Goal: Task Accomplishment & Management: Manage account settings

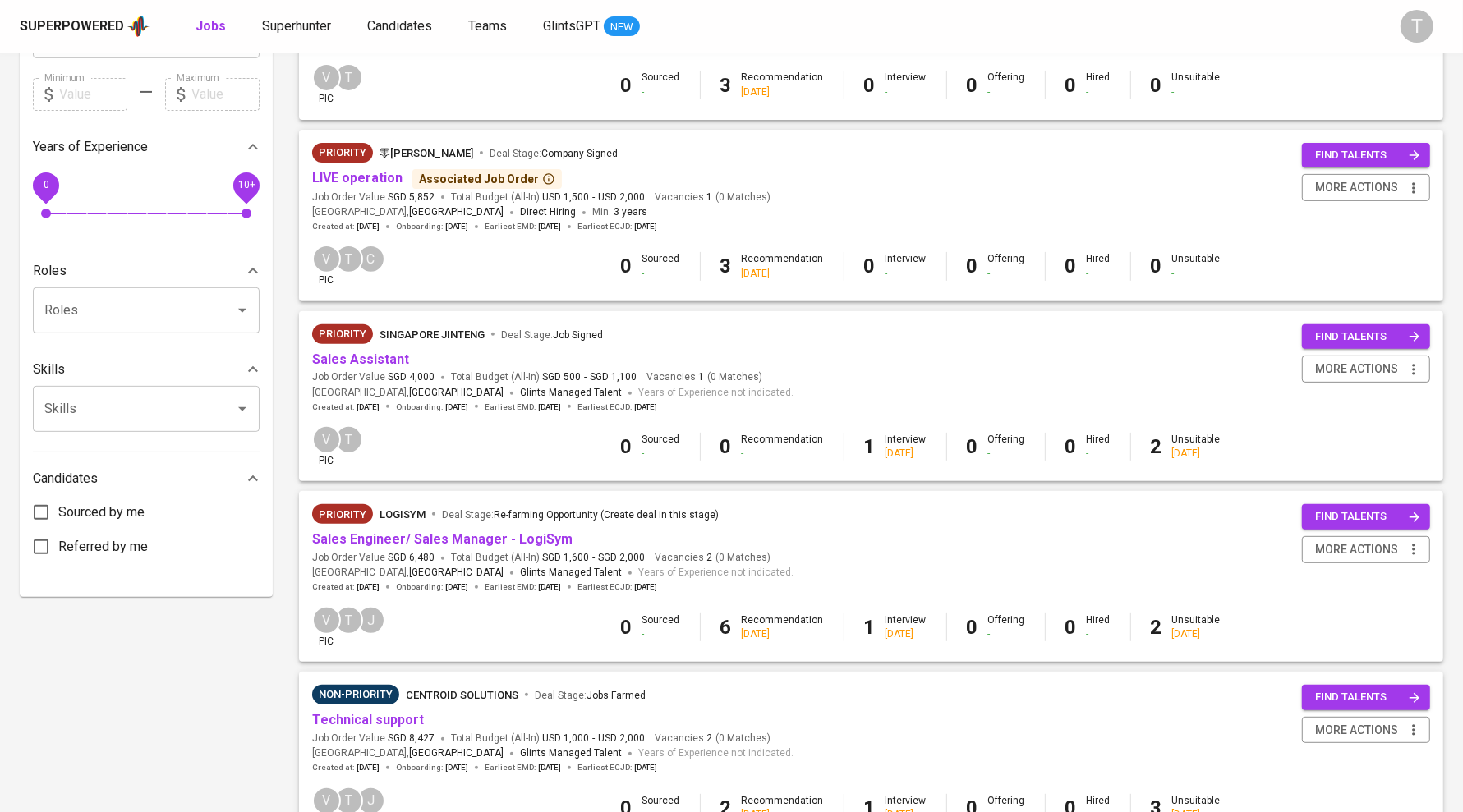
scroll to position [475, 0]
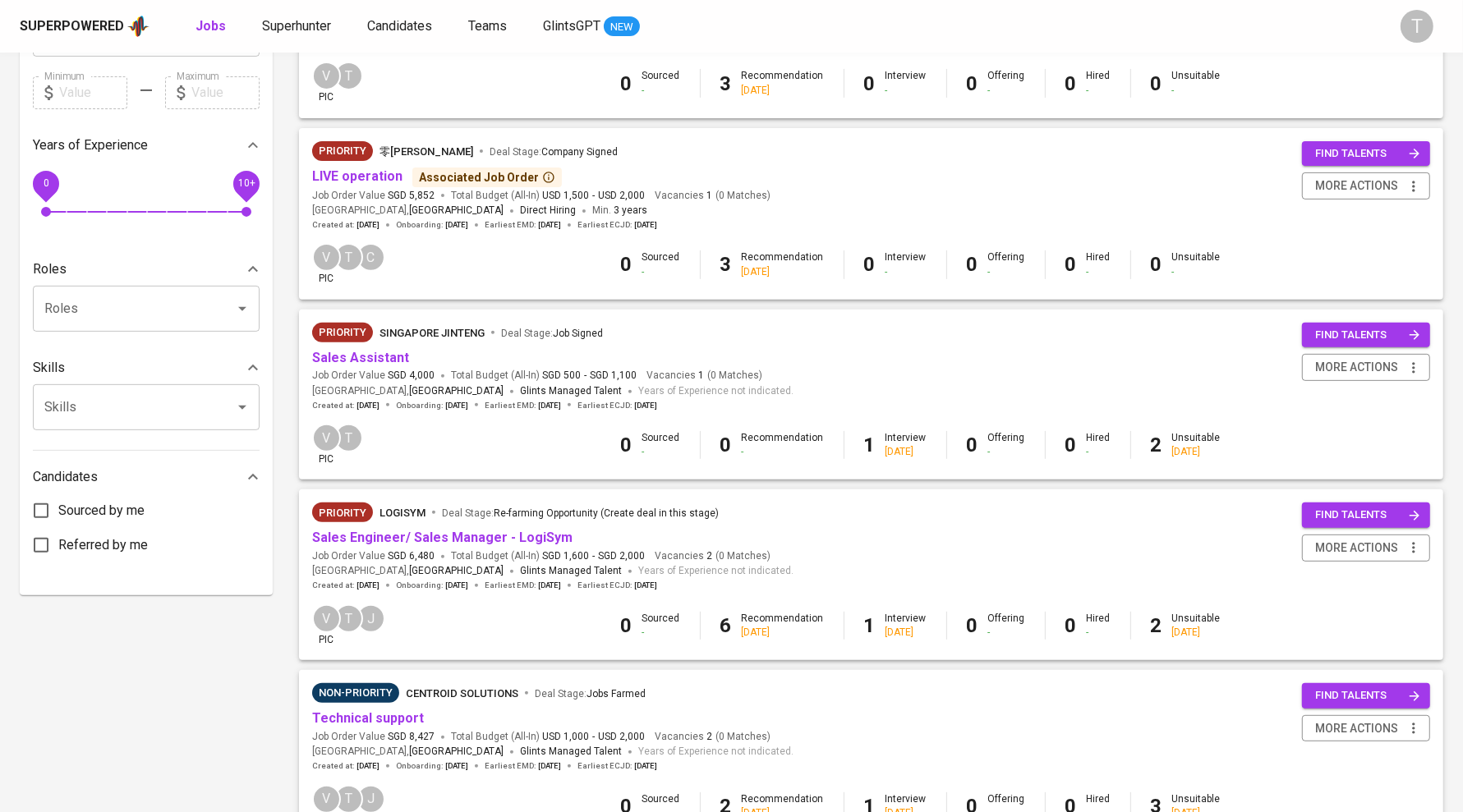
click at [489, 542] on link "Sales Engineer/ Sales Manager - LogiSym" at bounding box center [442, 537] width 260 height 15
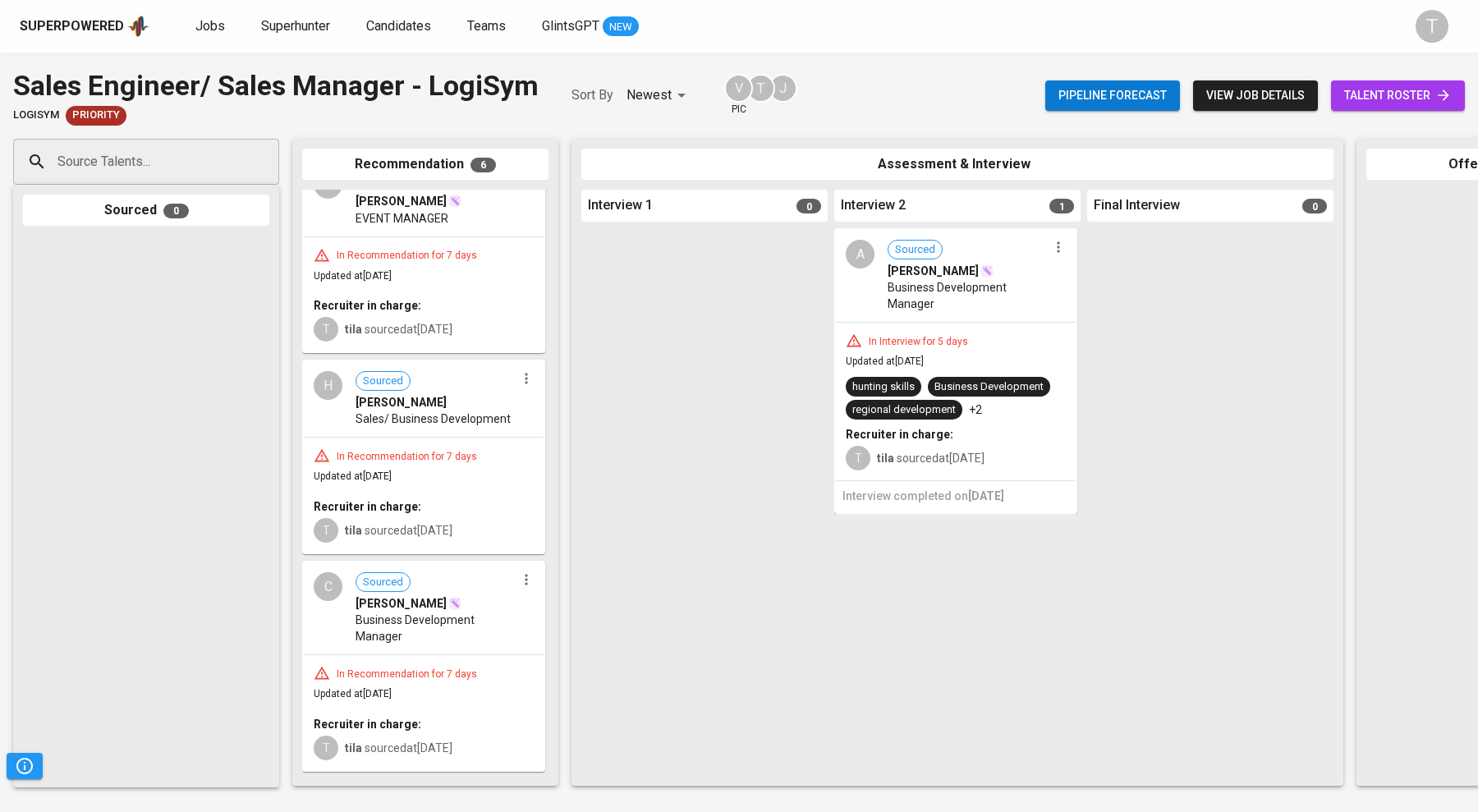
scroll to position [50, 0]
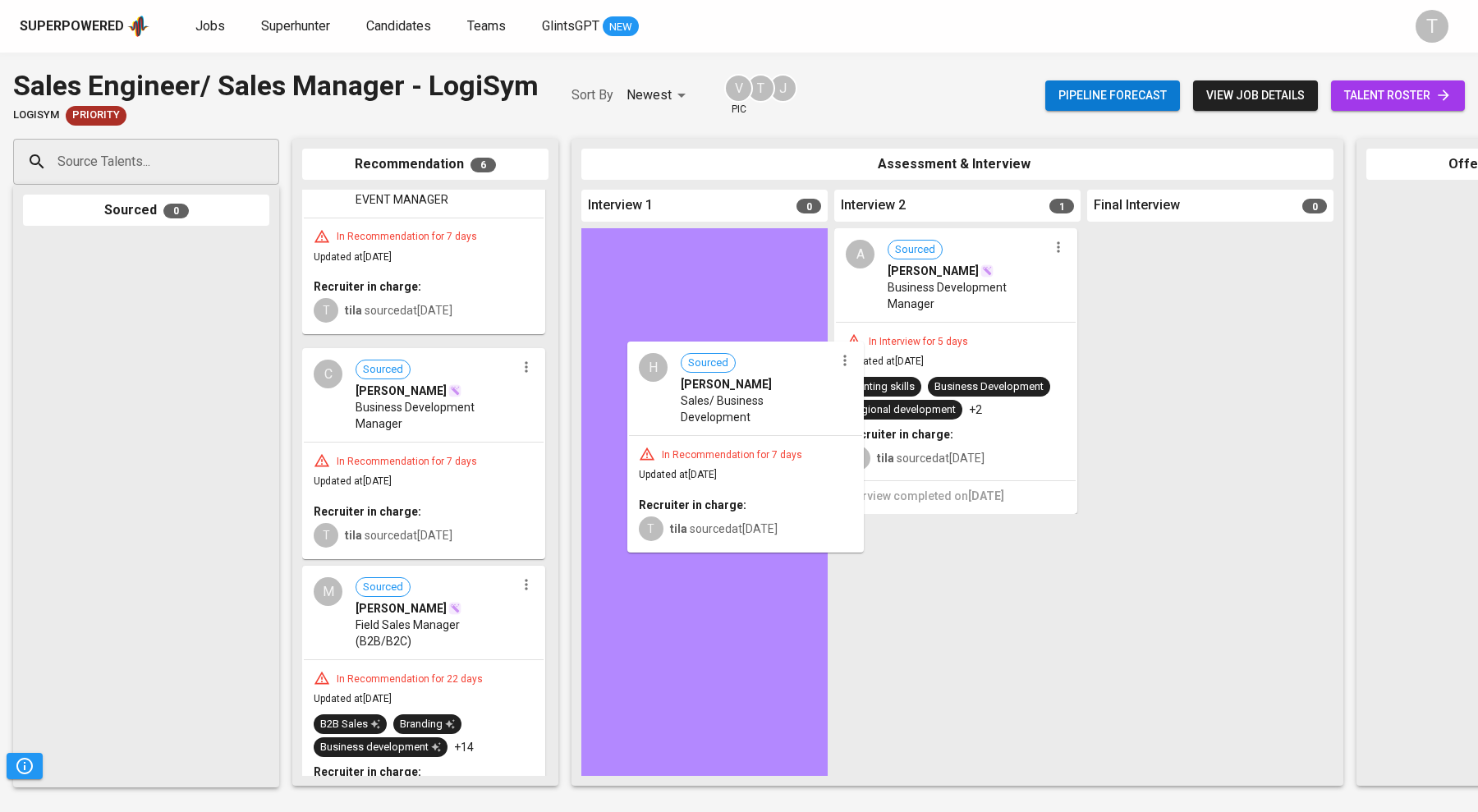
drag, startPoint x: 382, startPoint y: 394, endPoint x: 721, endPoint y: 397, distance: 339.0
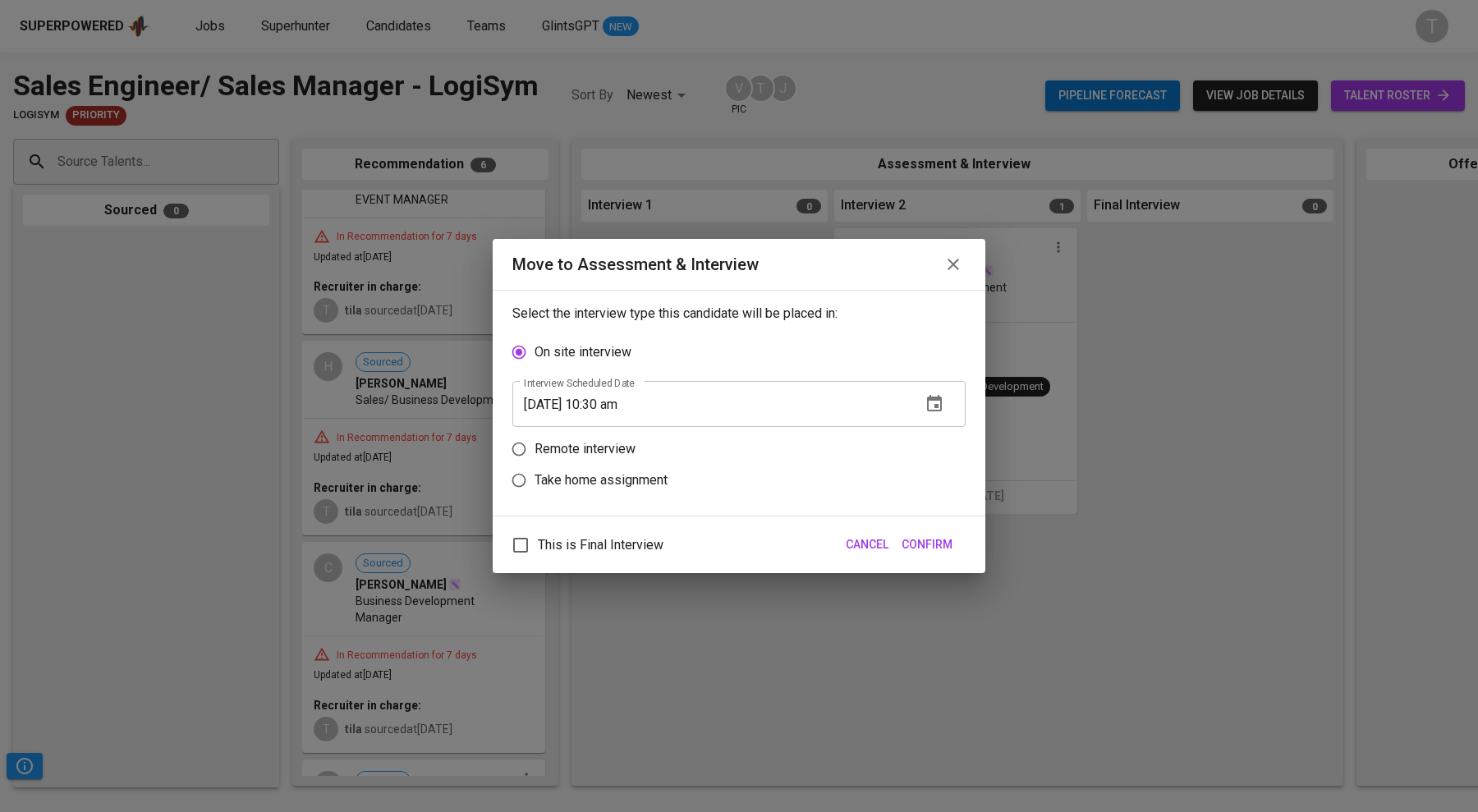
click at [943, 408] on icon "button" at bounding box center [934, 403] width 20 height 19
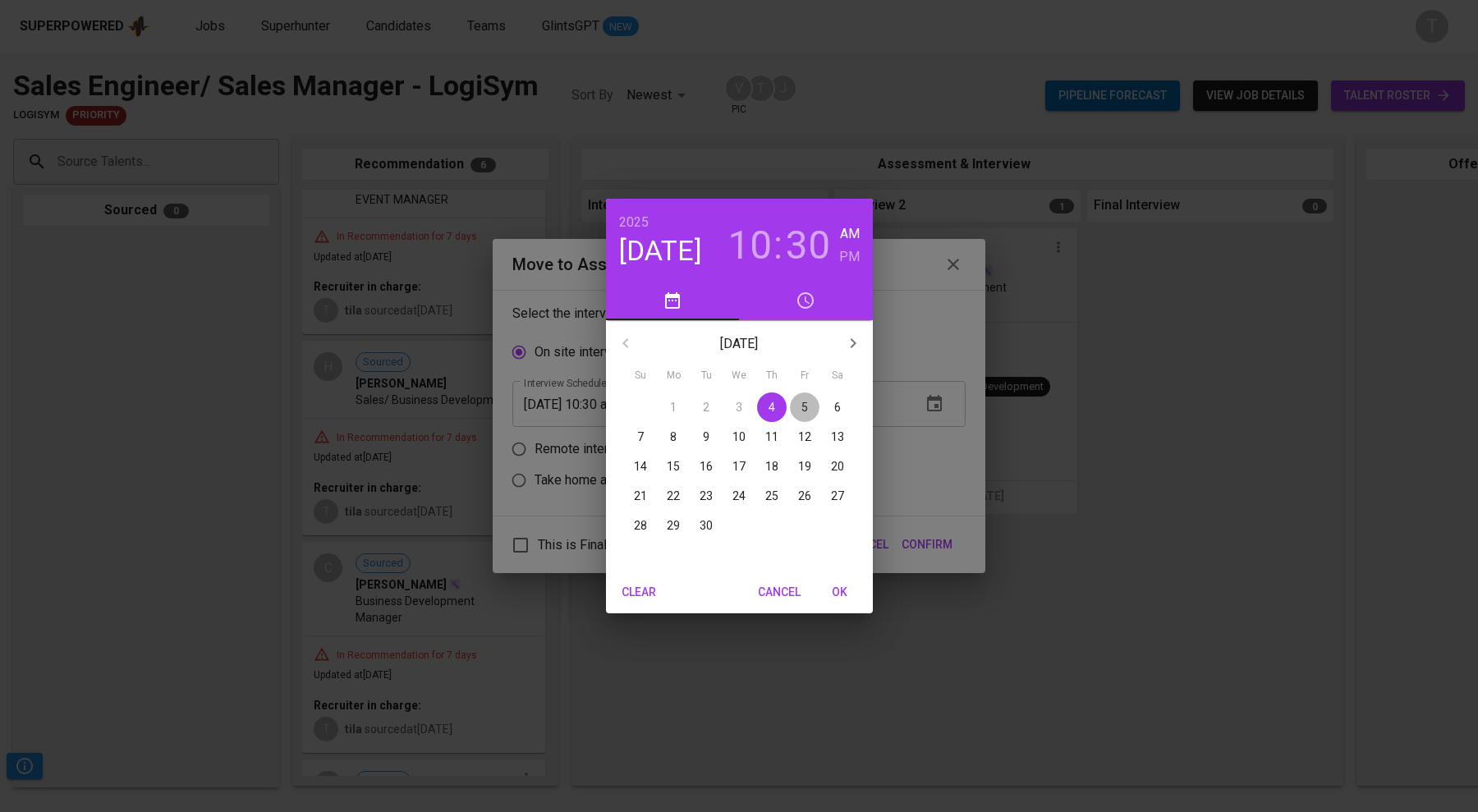
click at [805, 401] on p "5" at bounding box center [805, 407] width 7 height 16
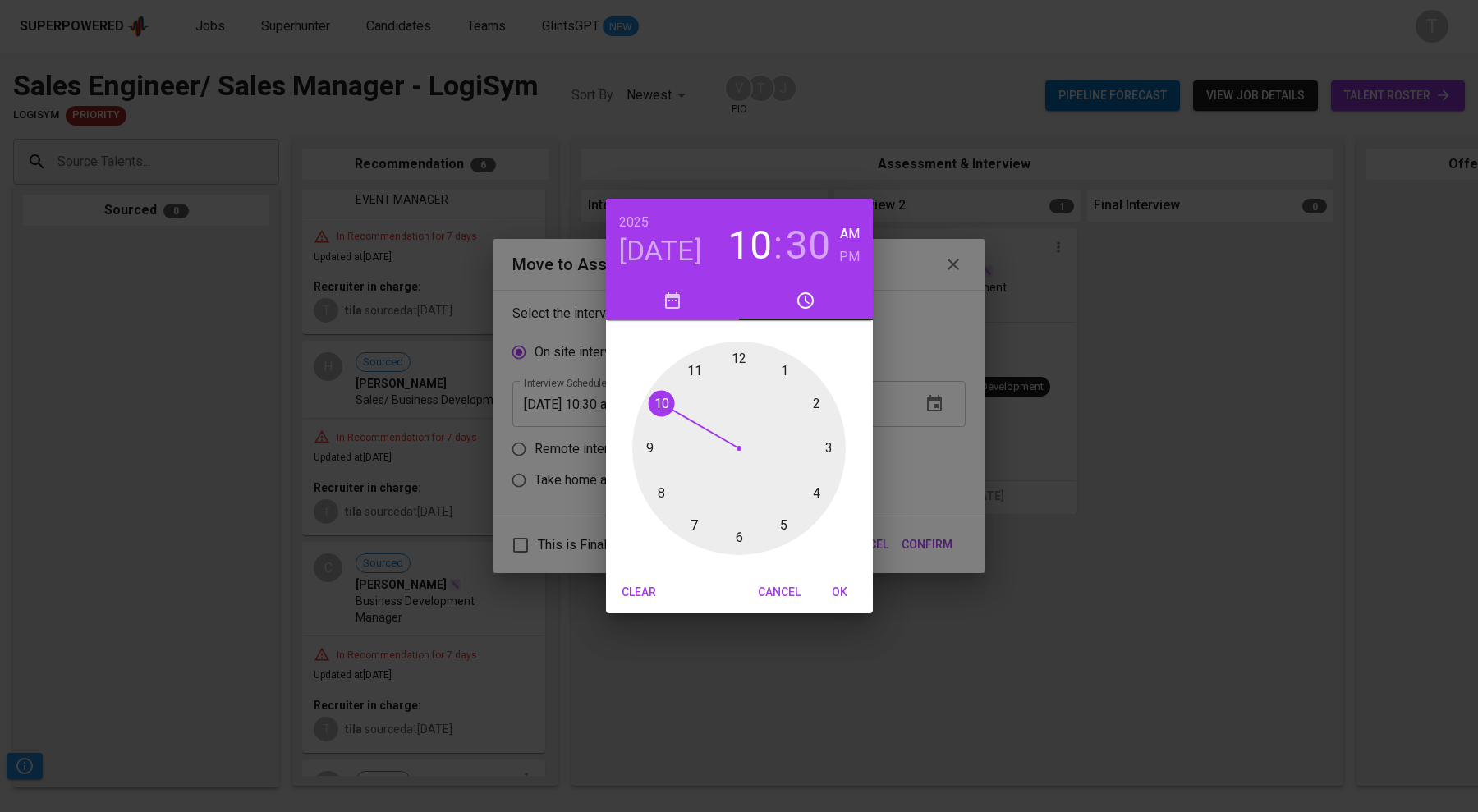
click at [847, 252] on h6 "PM" at bounding box center [850, 257] width 20 height 23
click at [820, 452] on div at bounding box center [739, 448] width 214 height 214
click at [740, 353] on div at bounding box center [739, 448] width 214 height 214
type input "[DATE] 03:00 pm"
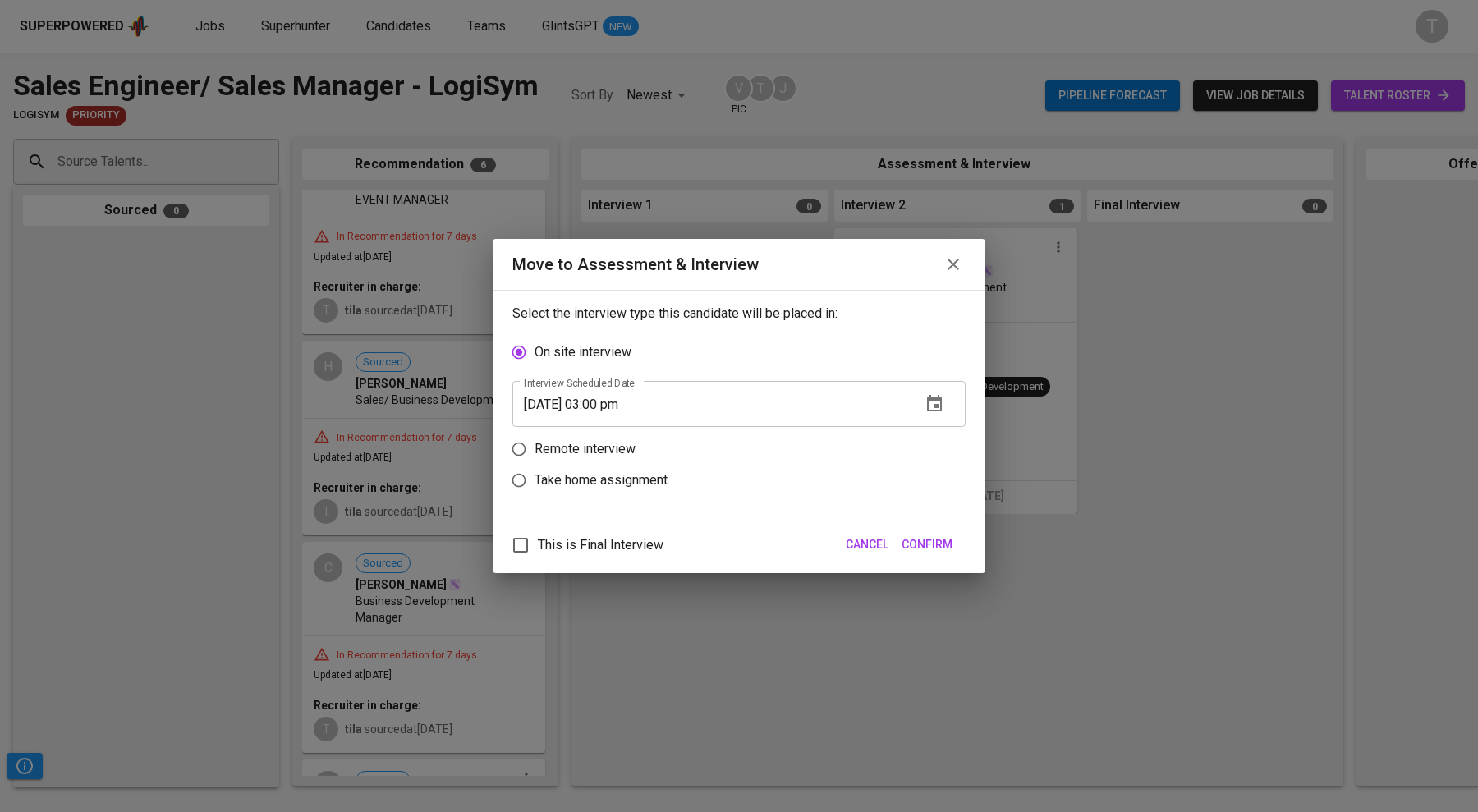
click at [600, 442] on p "Remote interview" at bounding box center [584, 448] width 101 height 19
click at [534, 442] on input "Remote interview" at bounding box center [519, 448] width 31 height 31
radio input "true"
click at [938, 546] on span "Confirm" at bounding box center [927, 544] width 51 height 20
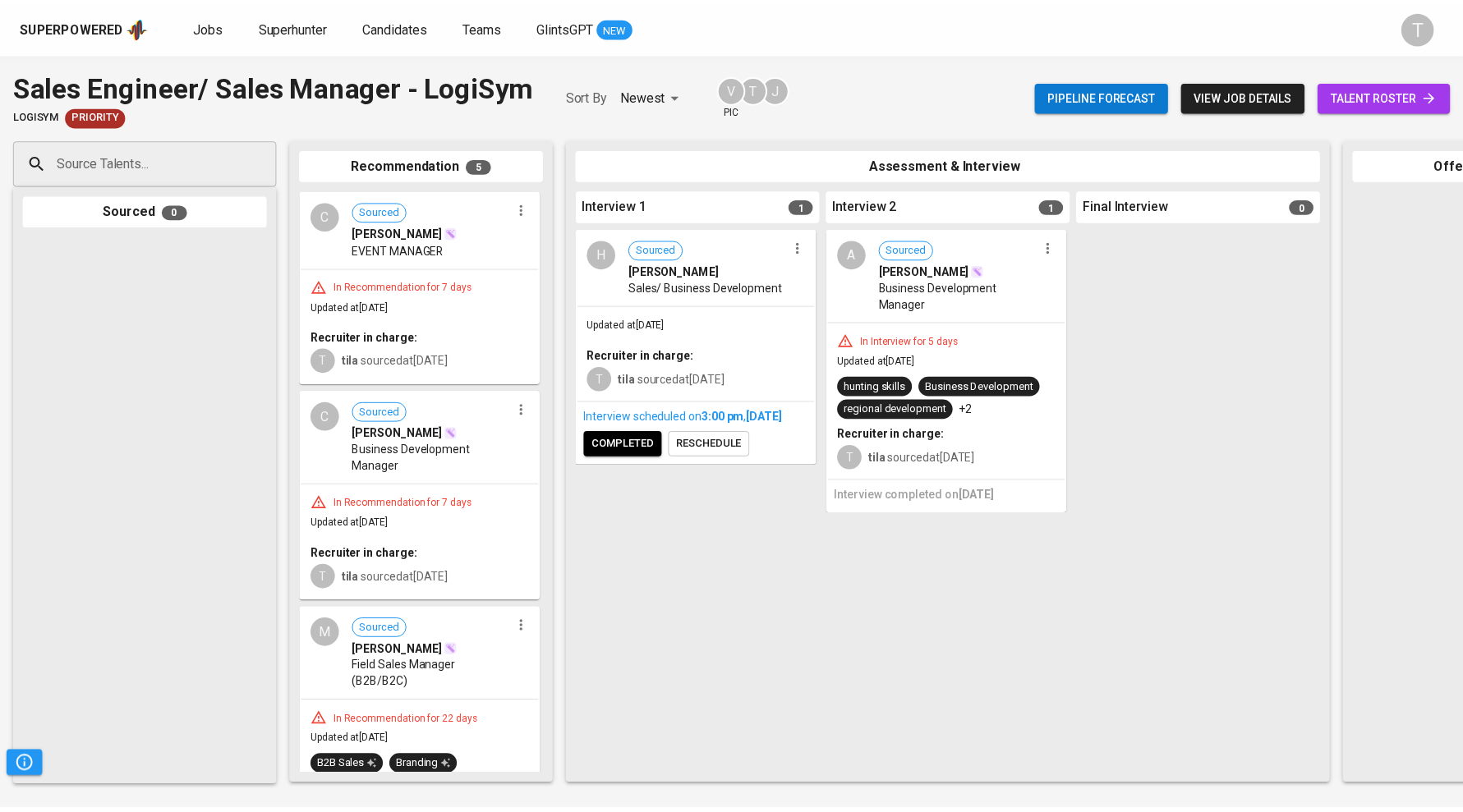
scroll to position [5, 0]
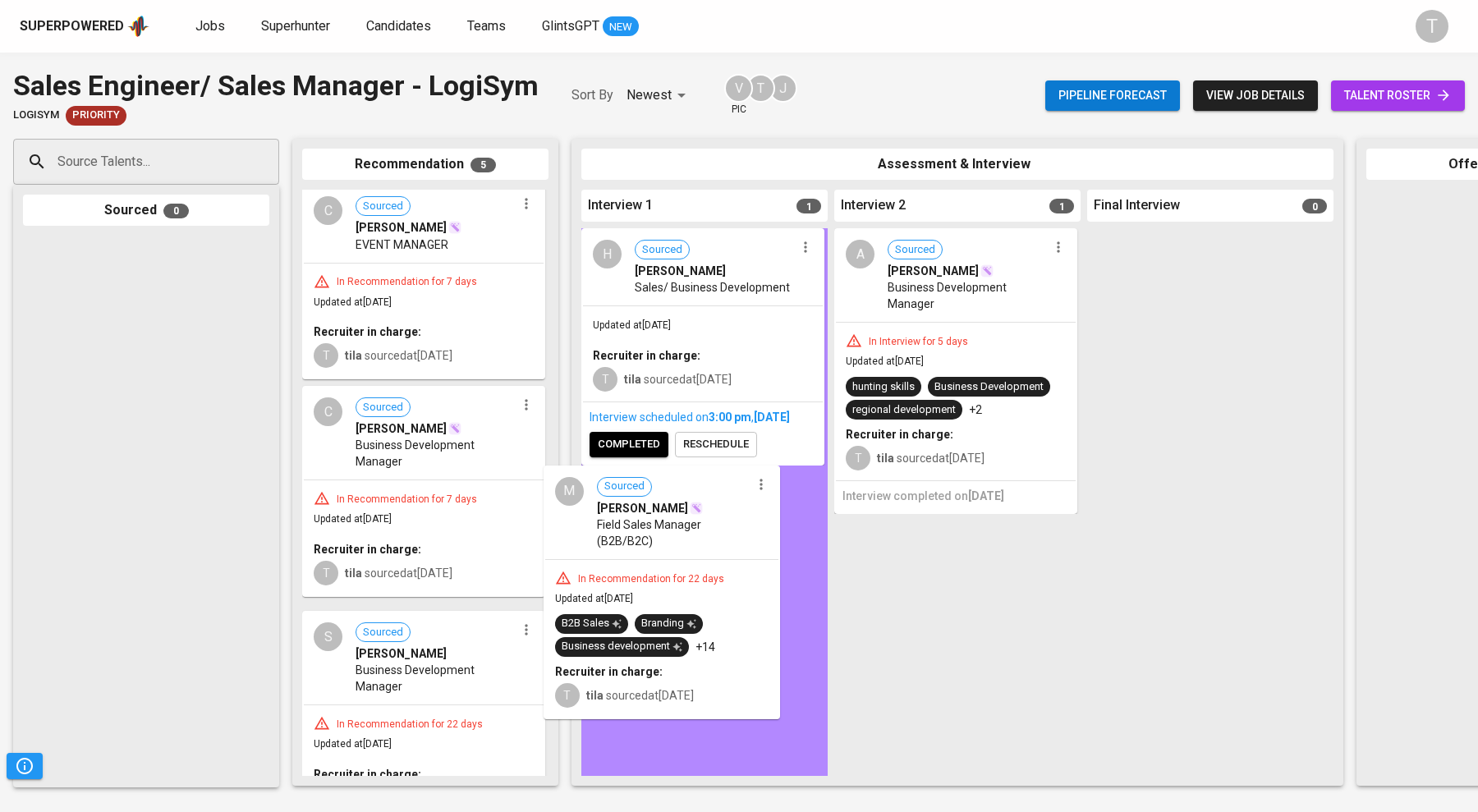
drag, startPoint x: 477, startPoint y: 710, endPoint x: 722, endPoint y: 568, distance: 283.2
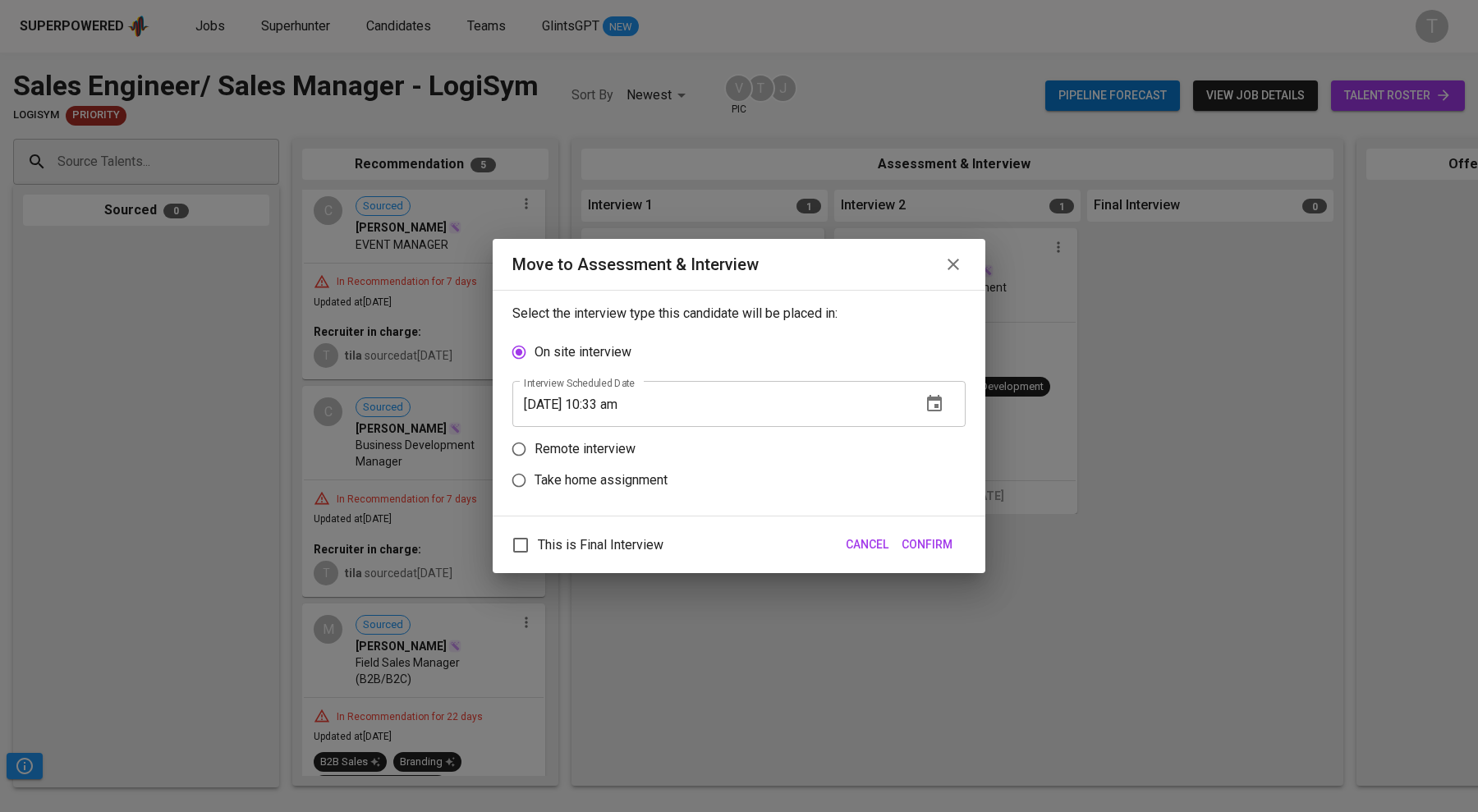
click at [948, 405] on button "button" at bounding box center [934, 403] width 39 height 39
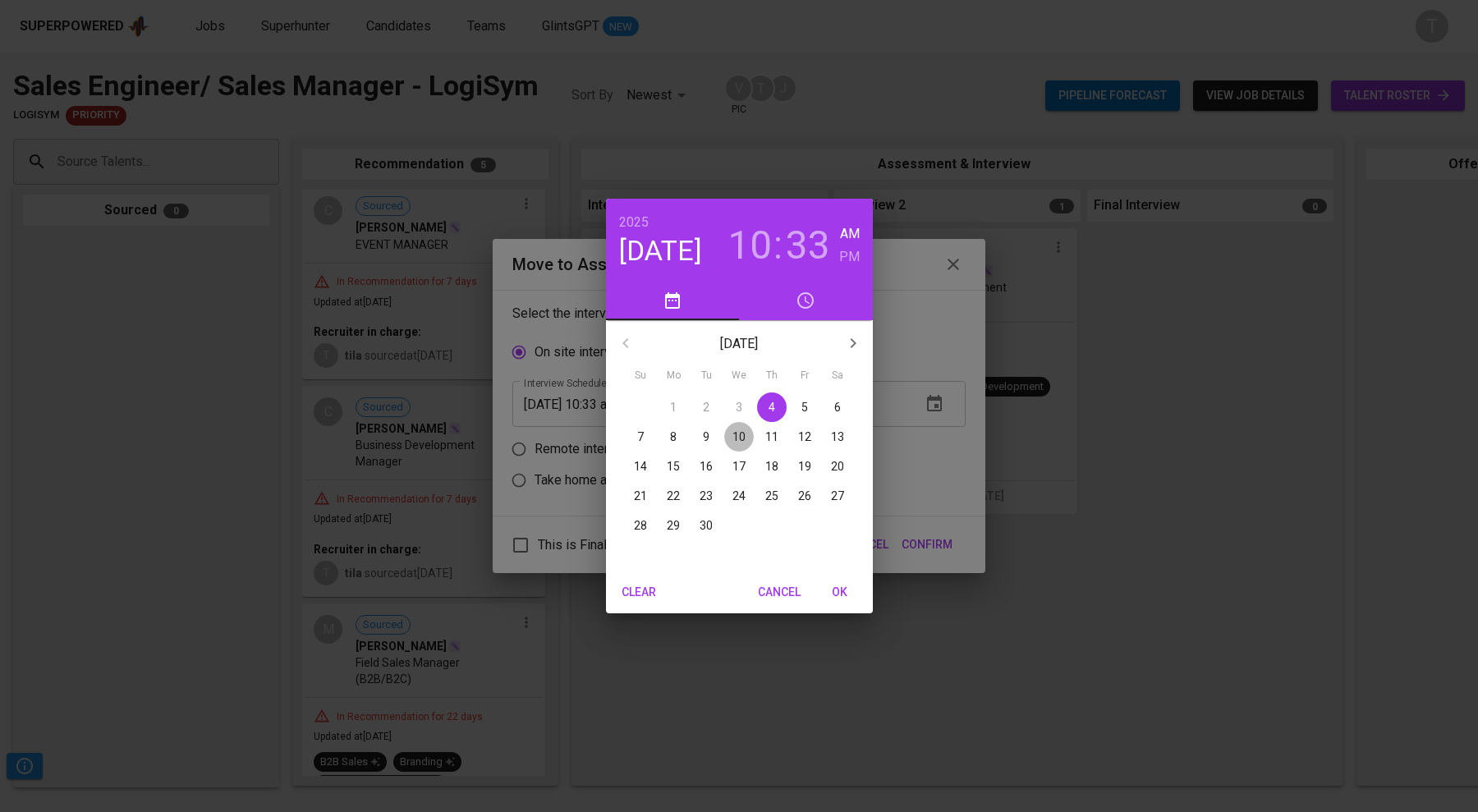
click at [747, 441] on span "10" at bounding box center [739, 437] width 30 height 16
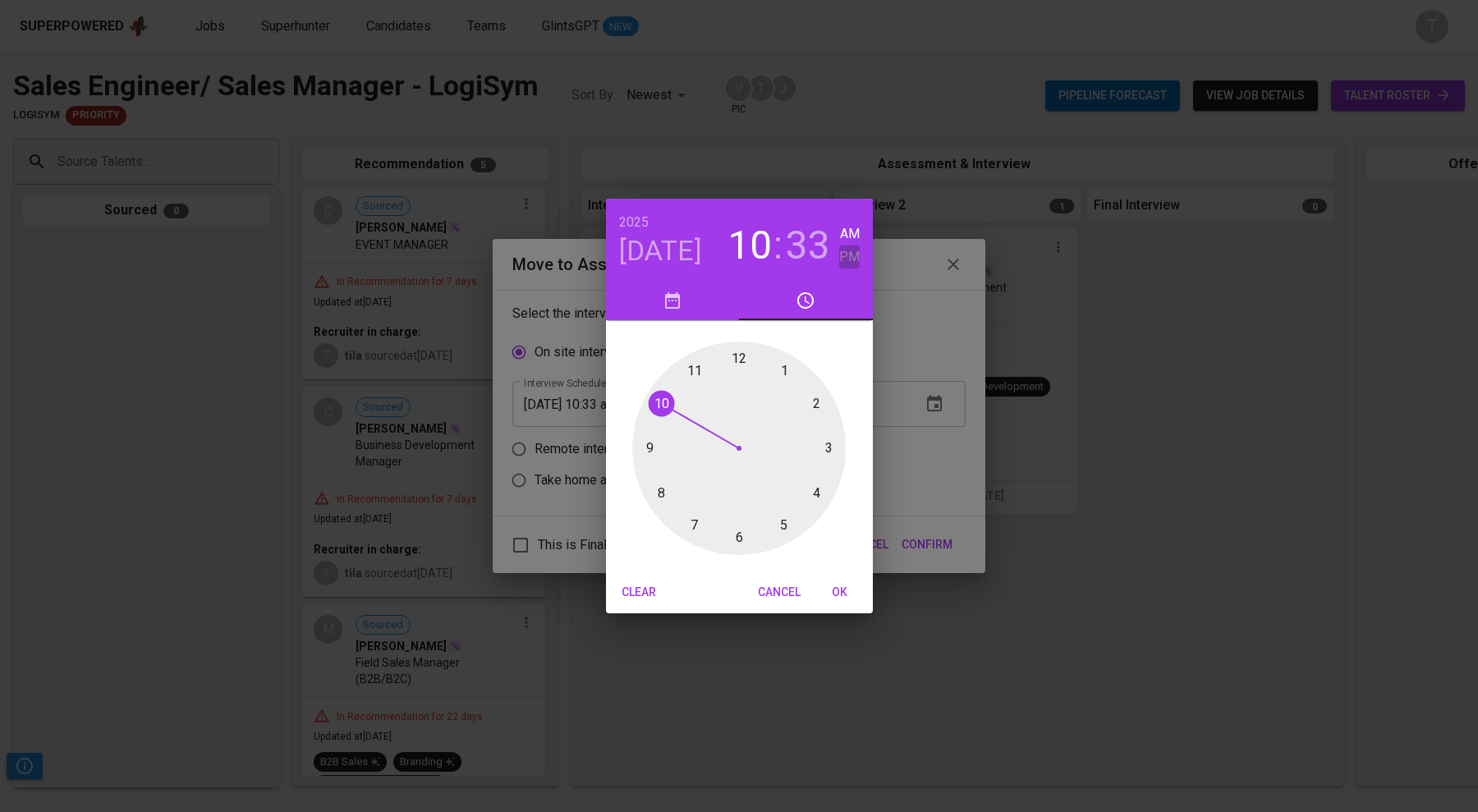
click at [854, 256] on h6 "PM" at bounding box center [850, 257] width 20 height 23
click at [817, 404] on div at bounding box center [739, 448] width 214 height 214
click at [741, 357] on div at bounding box center [739, 448] width 214 height 214
type input "[DATE] 02:00 pm"
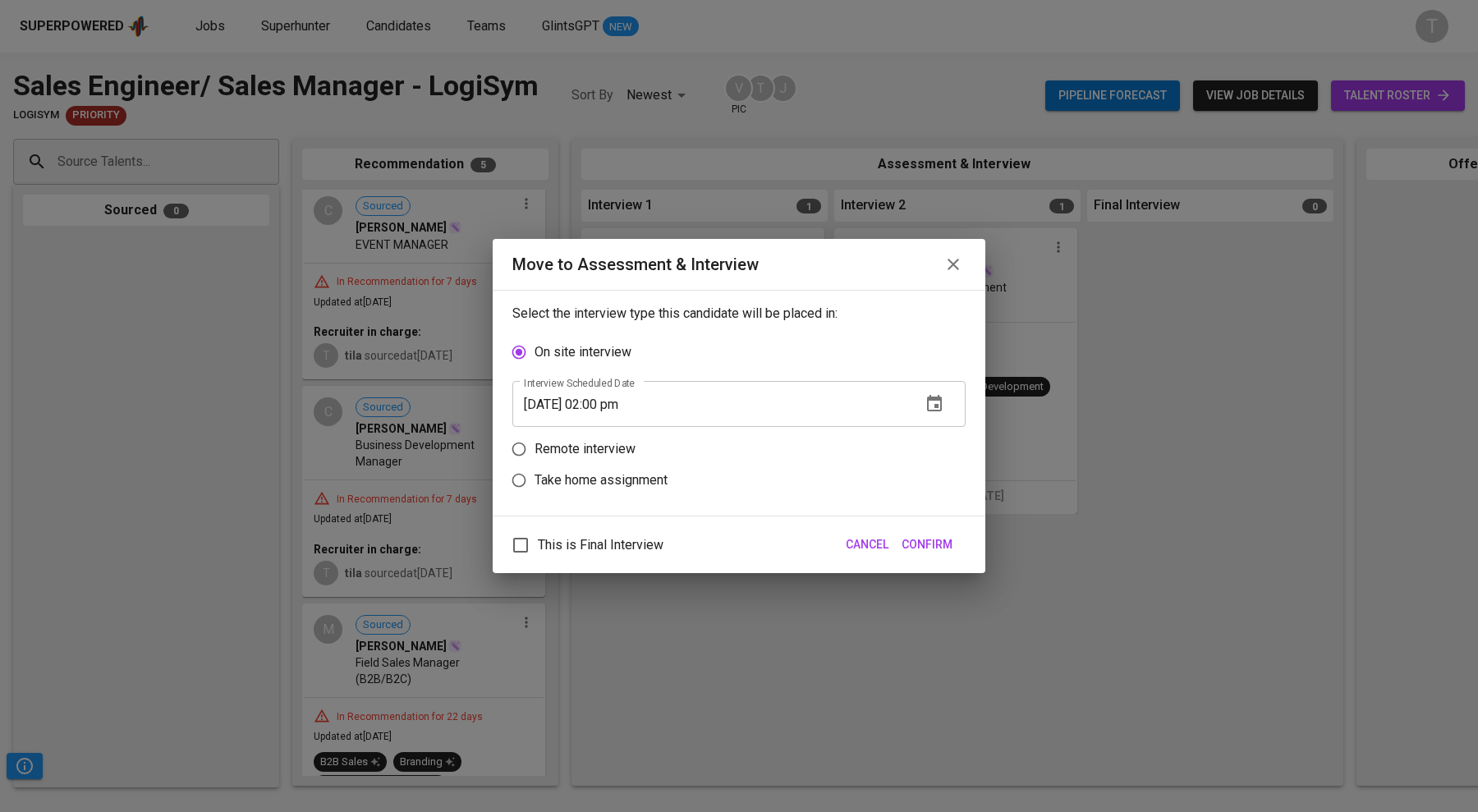
click at [608, 448] on p "Remote interview" at bounding box center [584, 448] width 101 height 19
click at [534, 448] on input "Remote interview" at bounding box center [519, 448] width 31 height 31
radio input "true"
click at [928, 537] on span "Confirm" at bounding box center [927, 544] width 51 height 20
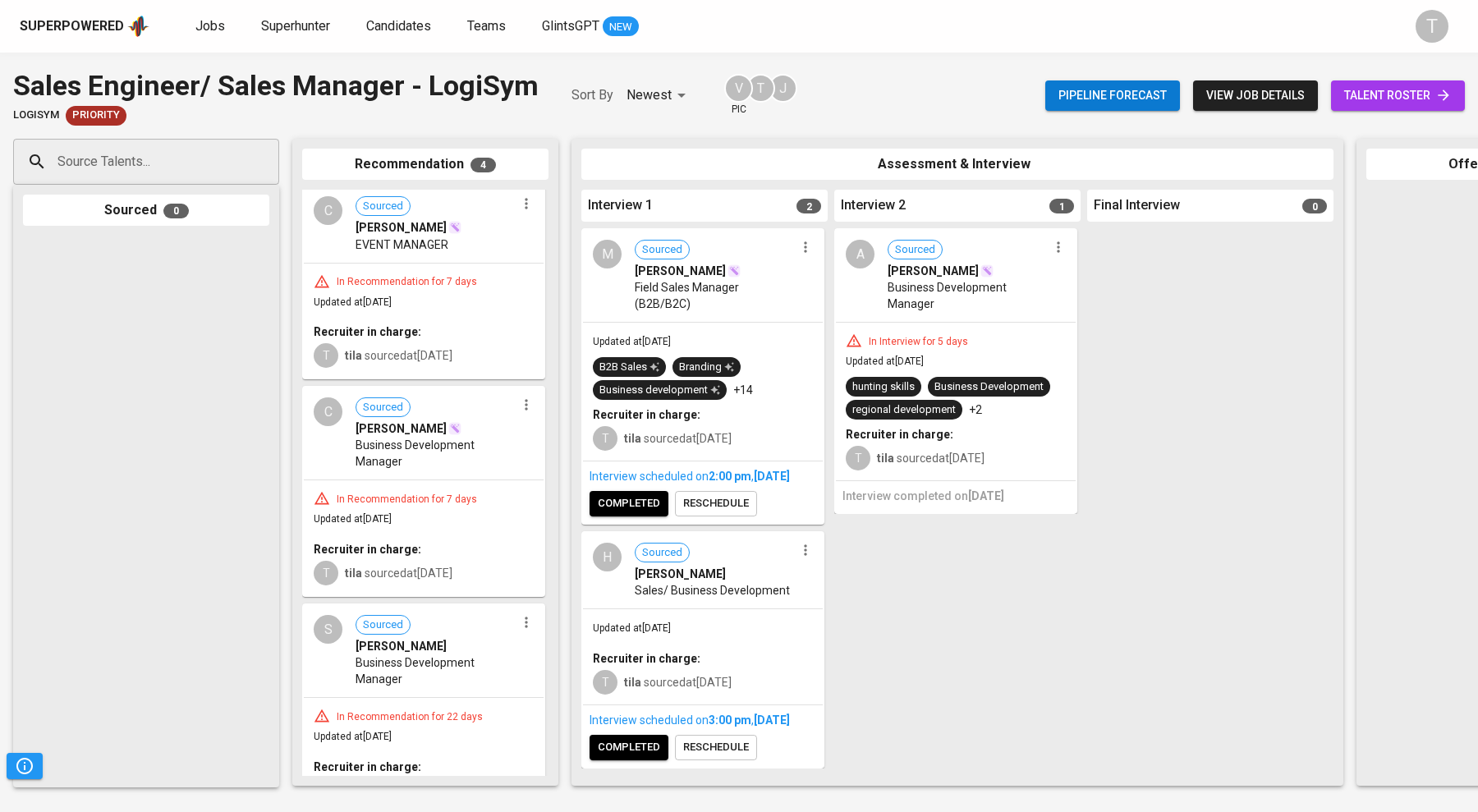
click at [201, 25] on span "Jobs" at bounding box center [209, 25] width 30 height 15
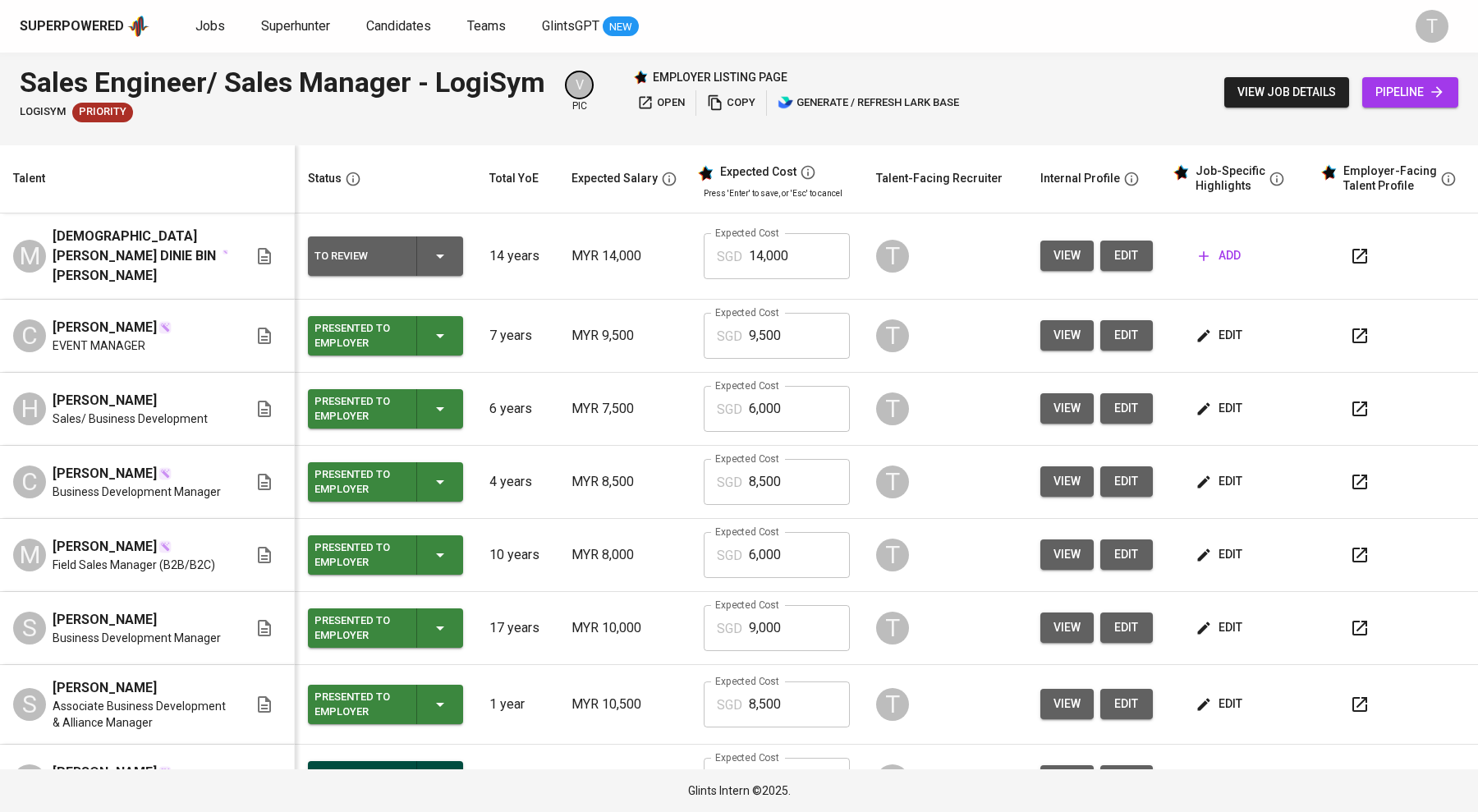
click at [660, 98] on span "open" at bounding box center [661, 103] width 47 height 19
